Goal: Entertainment & Leisure: Consume media (video, audio)

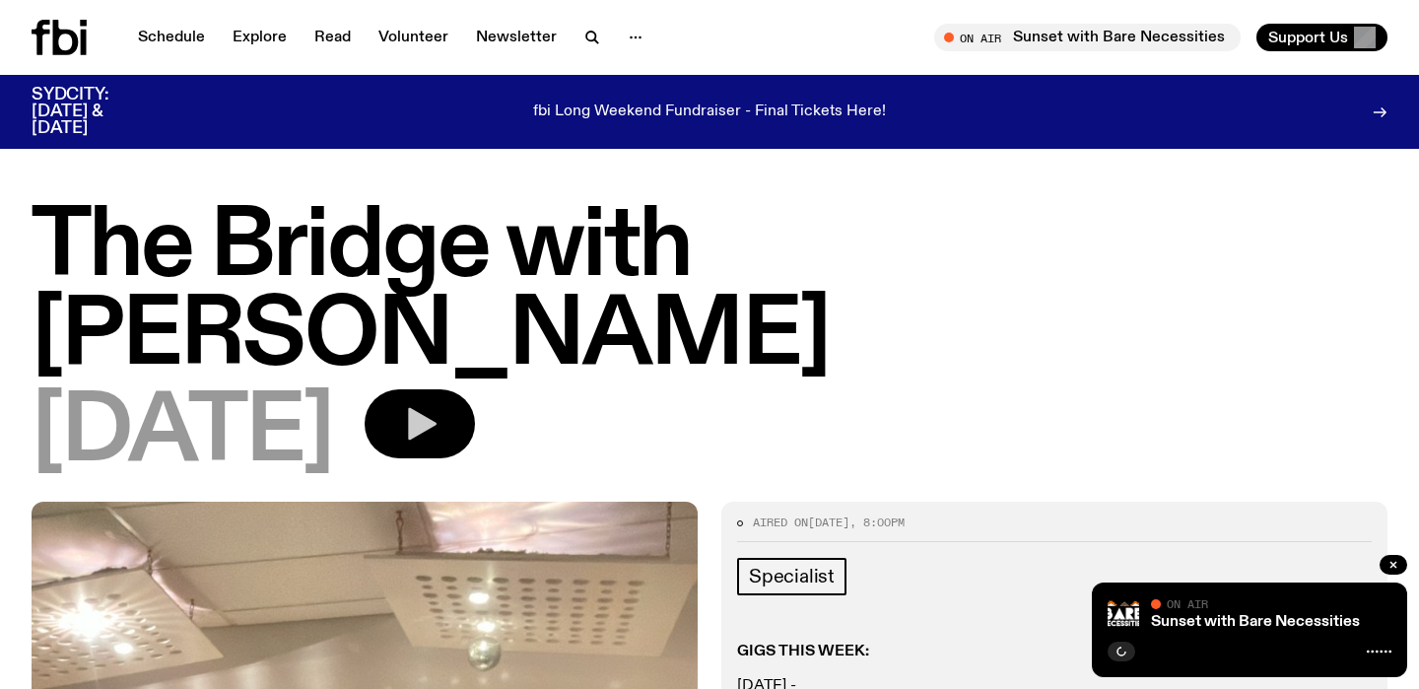
click at [439, 404] on icon "button" at bounding box center [419, 423] width 39 height 39
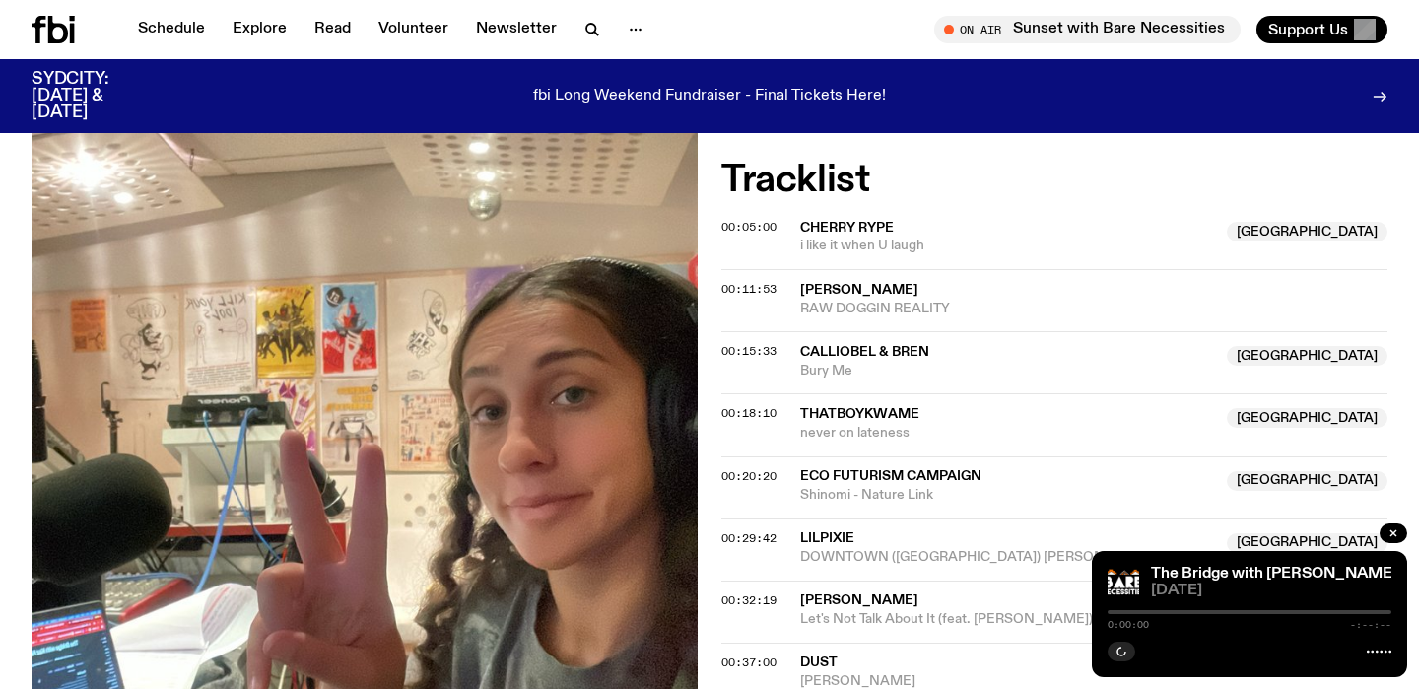
scroll to position [781, 0]
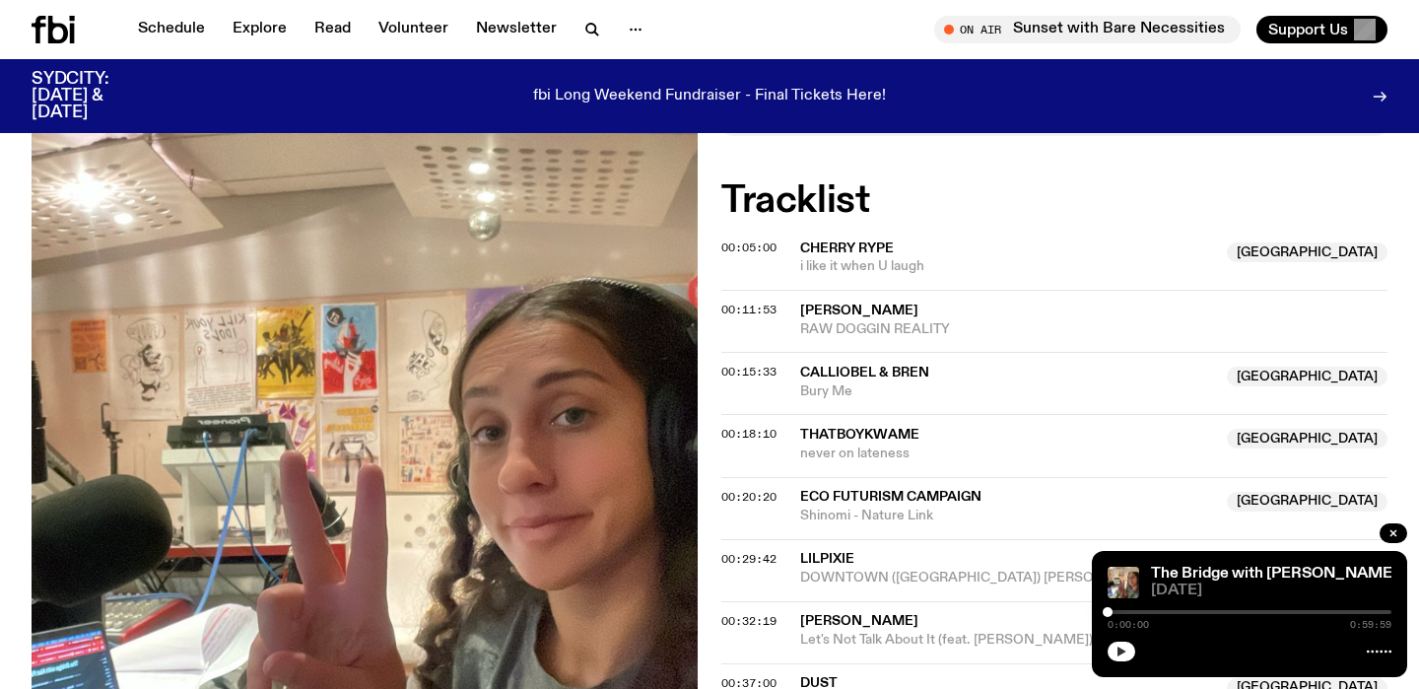
click at [1130, 655] on button "button" at bounding box center [1122, 651] width 28 height 20
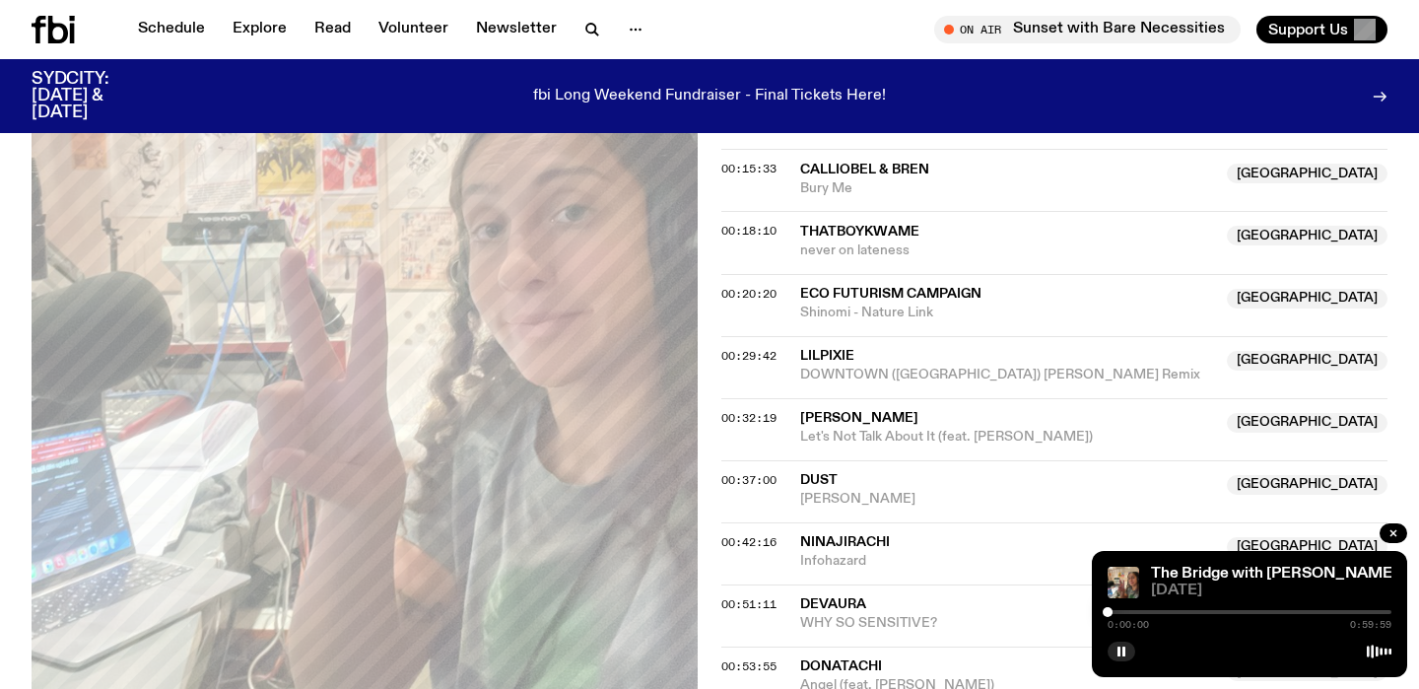
scroll to position [1029, 0]
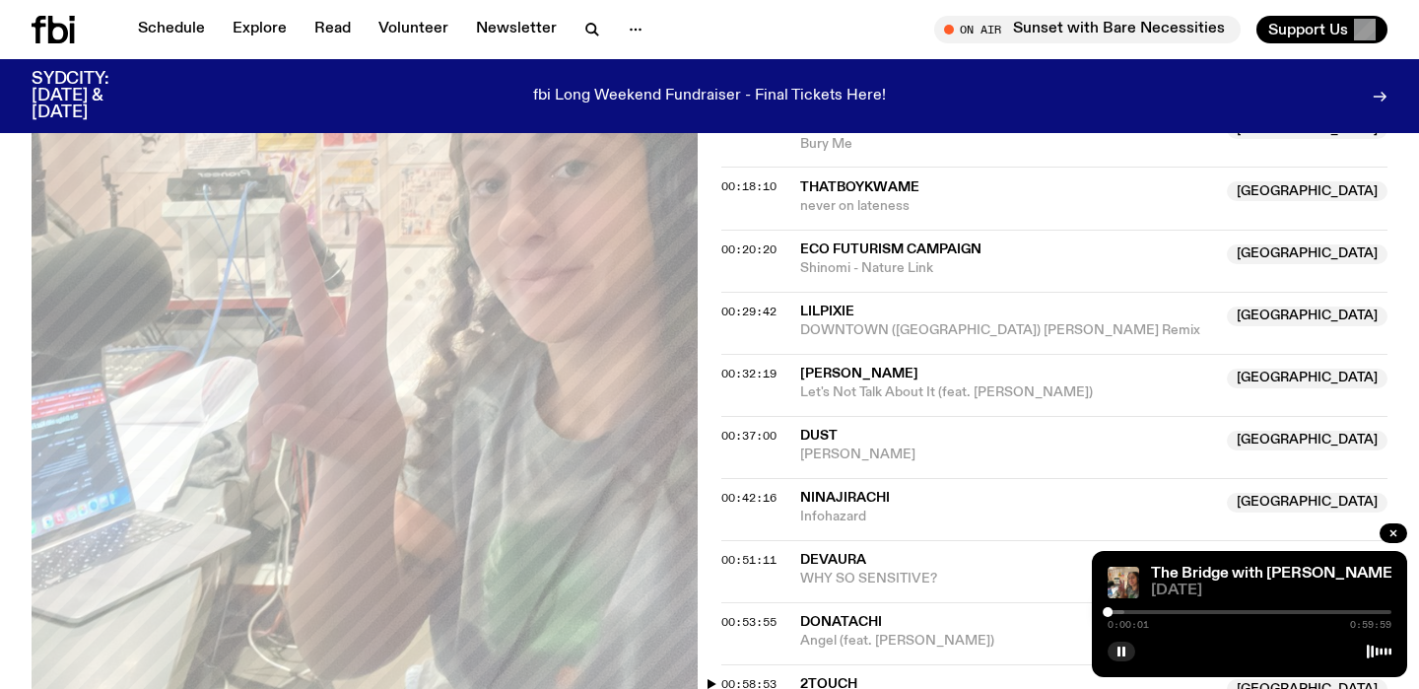
click at [728, 676] on span "00:58:53" at bounding box center [748, 684] width 55 height 16
click at [754, 614] on span "00:53:55" at bounding box center [748, 622] width 55 height 16
click at [1372, 613] on div at bounding box center [1250, 612] width 284 height 4
click at [1376, 613] on div at bounding box center [1250, 612] width 284 height 4
click at [1386, 612] on div at bounding box center [1250, 612] width 284 height 4
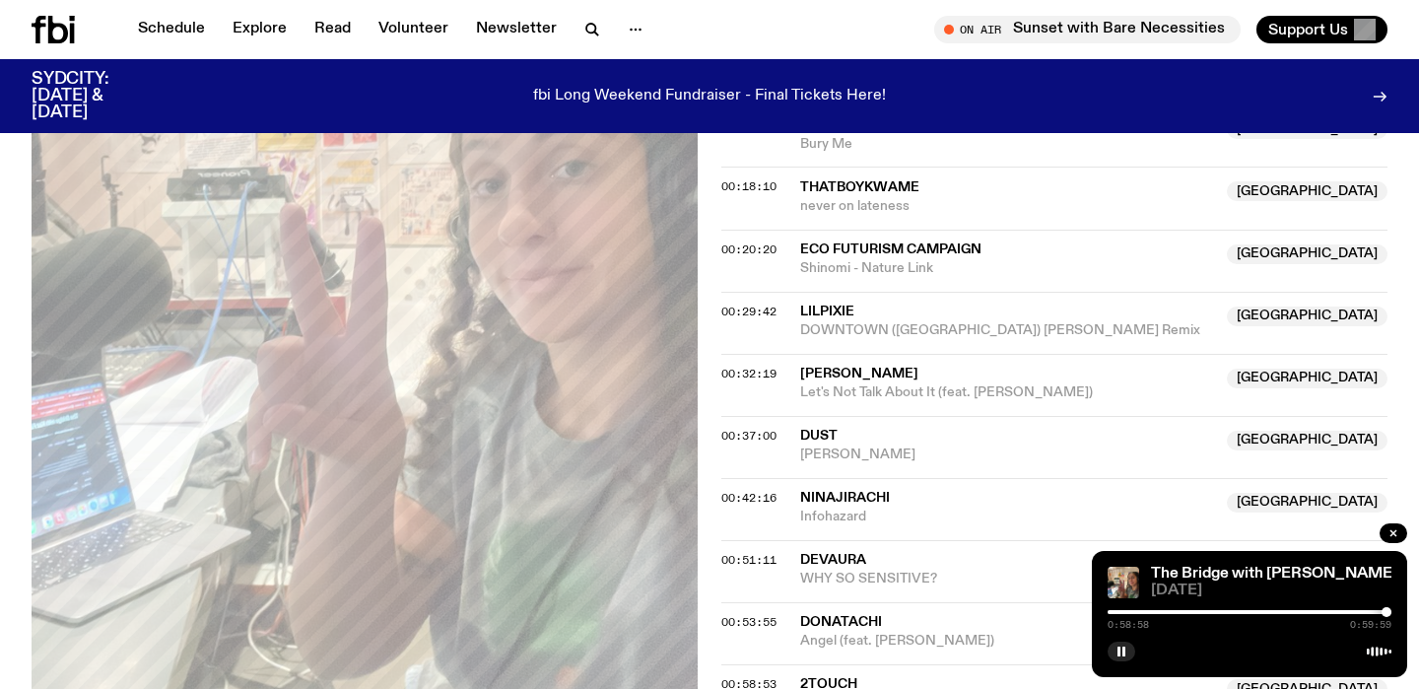
click at [1394, 612] on div "The Bridge with [PERSON_NAME] [DATE] 0:58:58 0:59:59" at bounding box center [1249, 614] width 315 height 126
click at [1389, 612] on div at bounding box center [1389, 612] width 10 height 10
click at [1396, 612] on div "The Bridge with [PERSON_NAME] [DATE] 0:59:59 0:59:59" at bounding box center [1249, 614] width 315 height 126
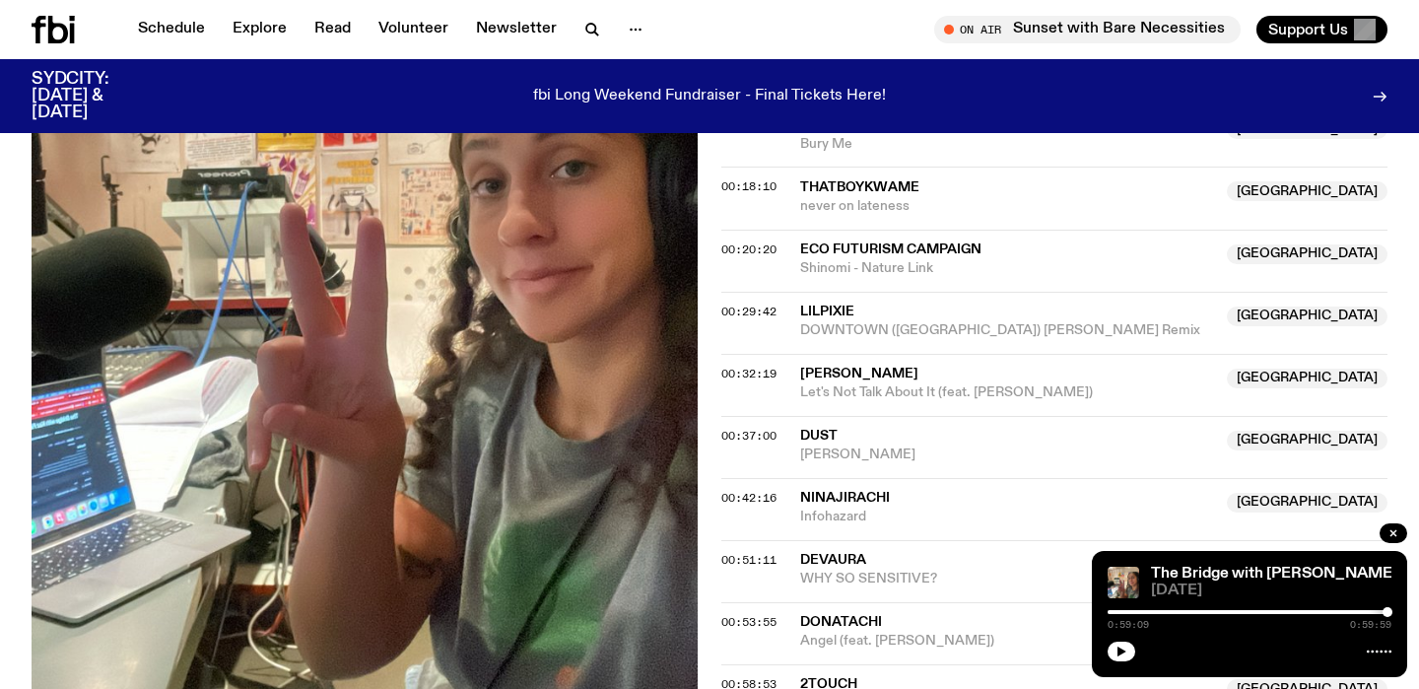
click at [1387, 610] on div at bounding box center [1387, 612] width 10 height 10
click at [1122, 656] on button "button" at bounding box center [1122, 651] width 28 height 20
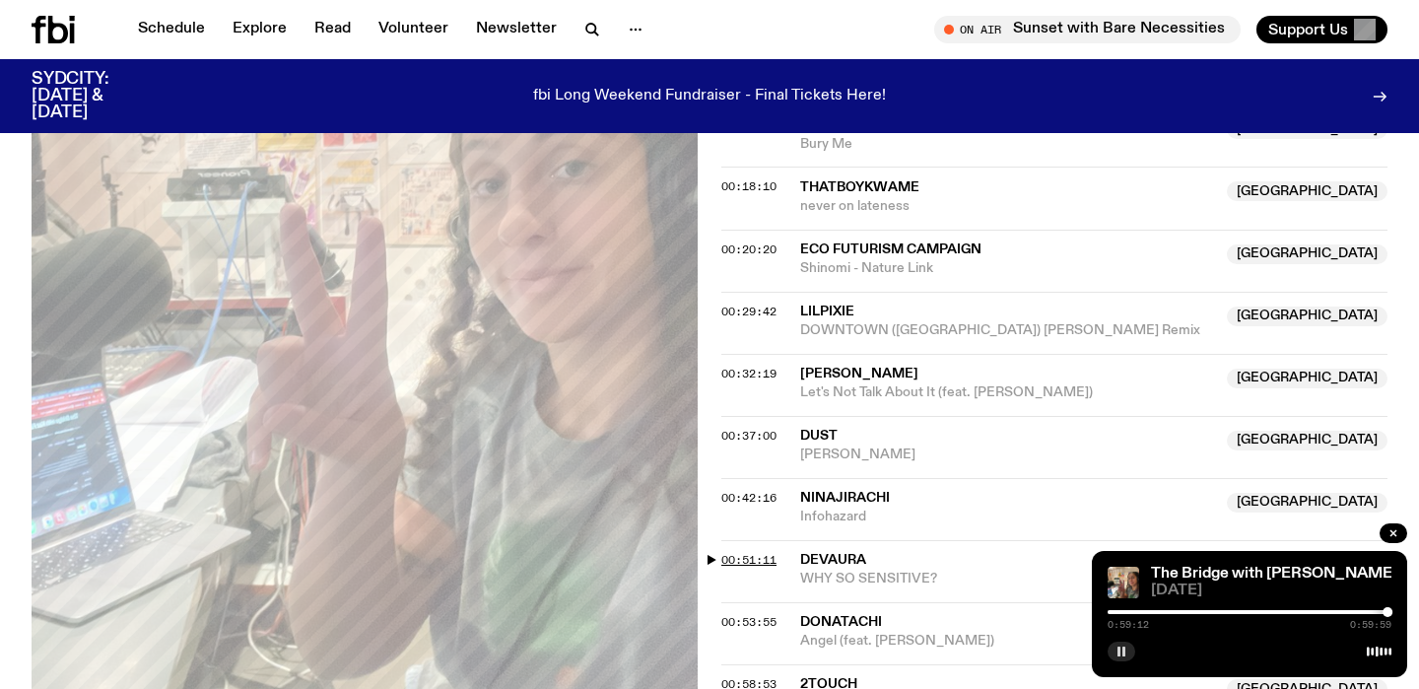
click at [748, 552] on span "00:51:11" at bounding box center [748, 560] width 55 height 16
click at [756, 490] on span "00:42:16" at bounding box center [748, 498] width 55 height 16
click at [1335, 613] on div at bounding box center [1250, 612] width 284 height 4
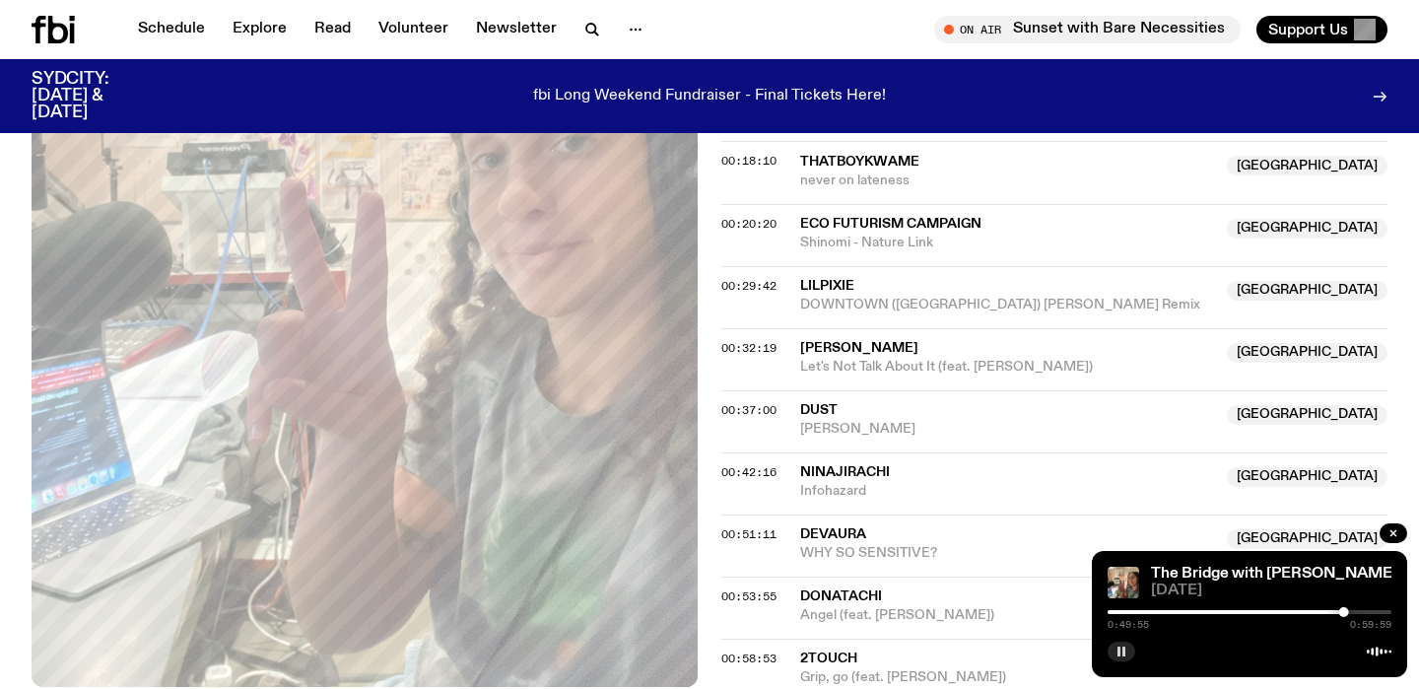
scroll to position [1055, 0]
click at [1362, 610] on div at bounding box center [1250, 612] width 284 height 4
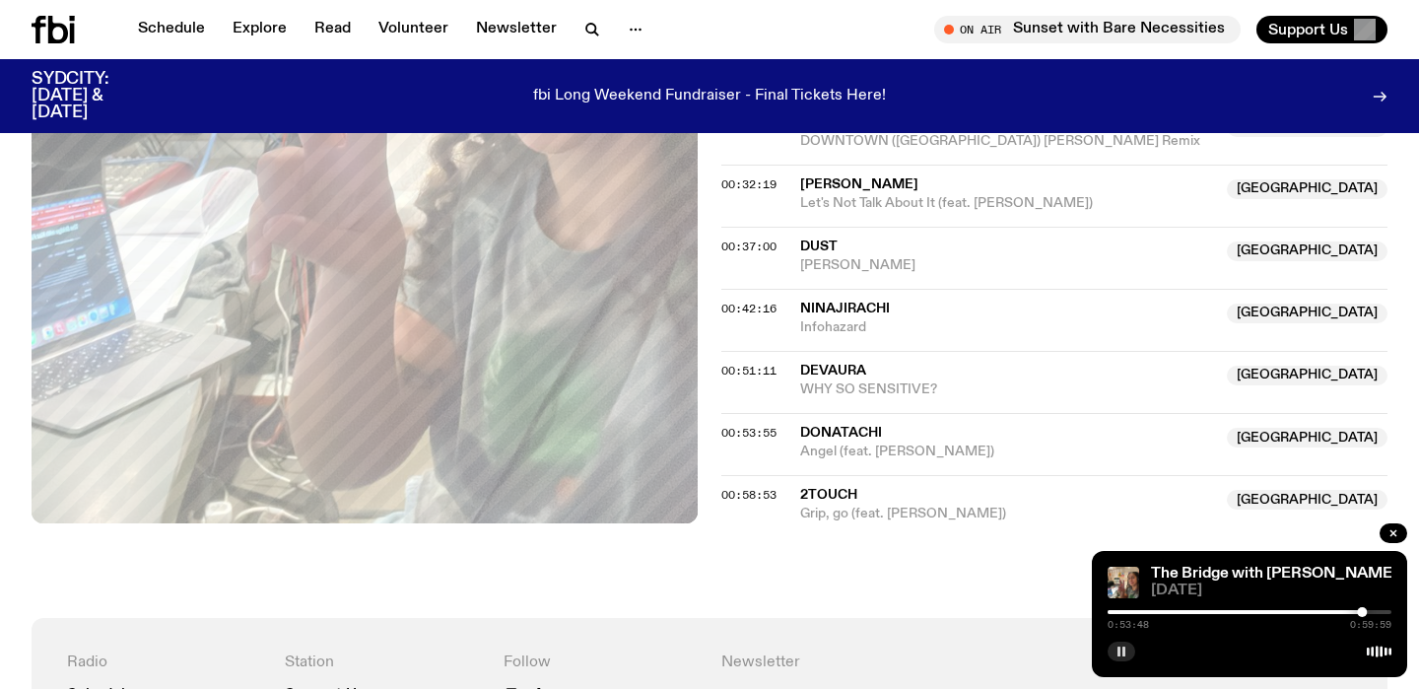
scroll to position [1214, 0]
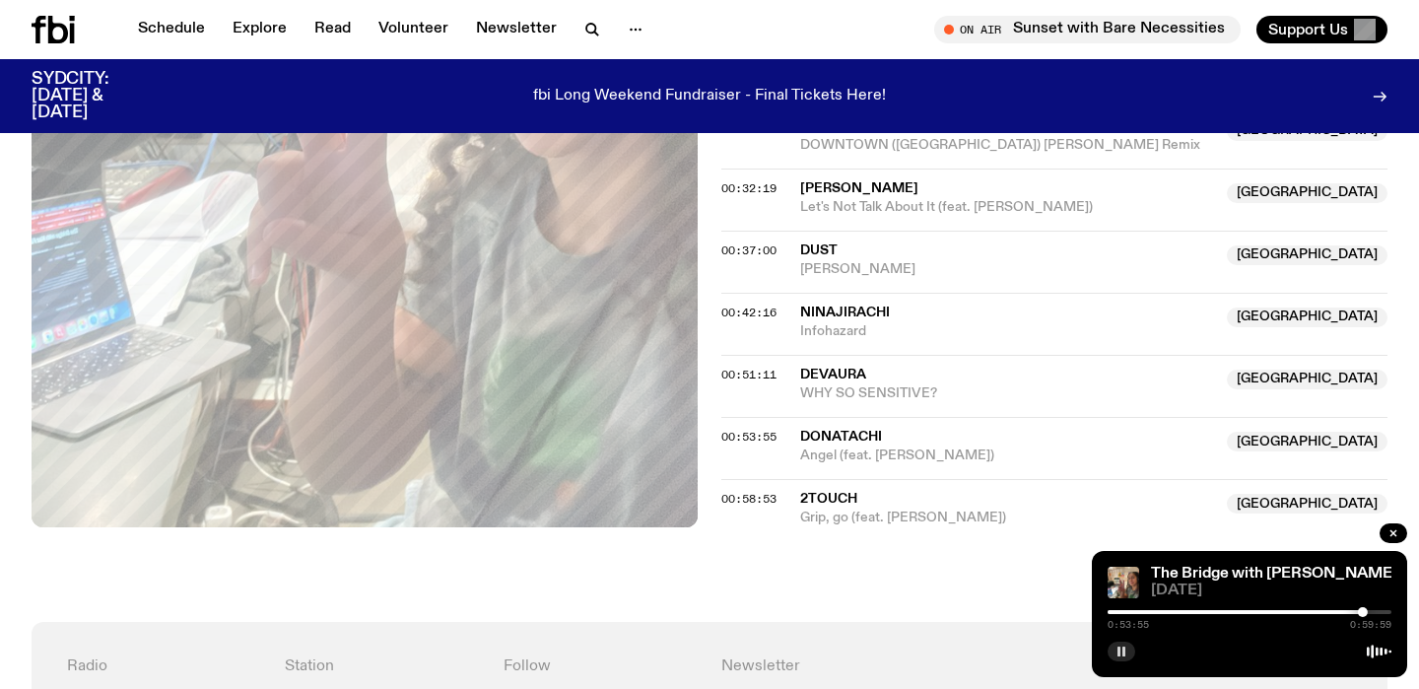
click at [1376, 612] on div at bounding box center [1250, 612] width 284 height 4
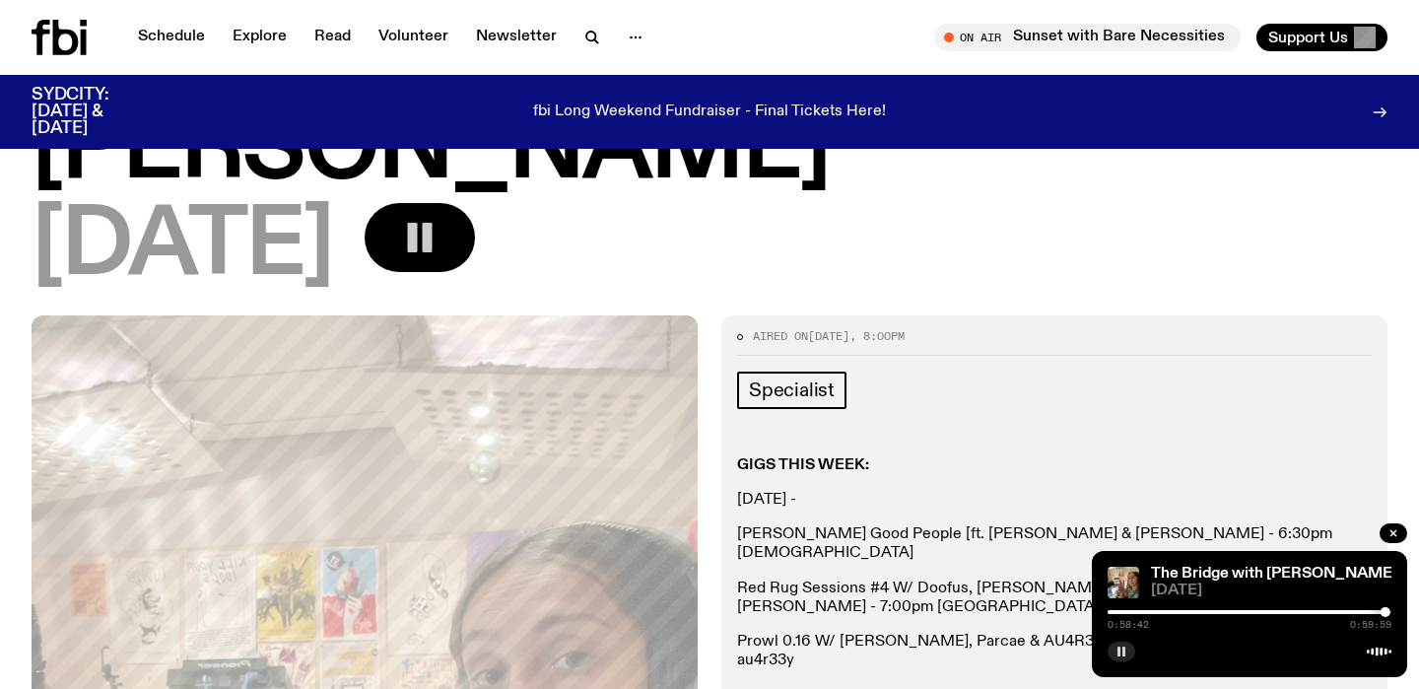
scroll to position [0, 0]
